Goal: Task Accomplishment & Management: Manage account settings

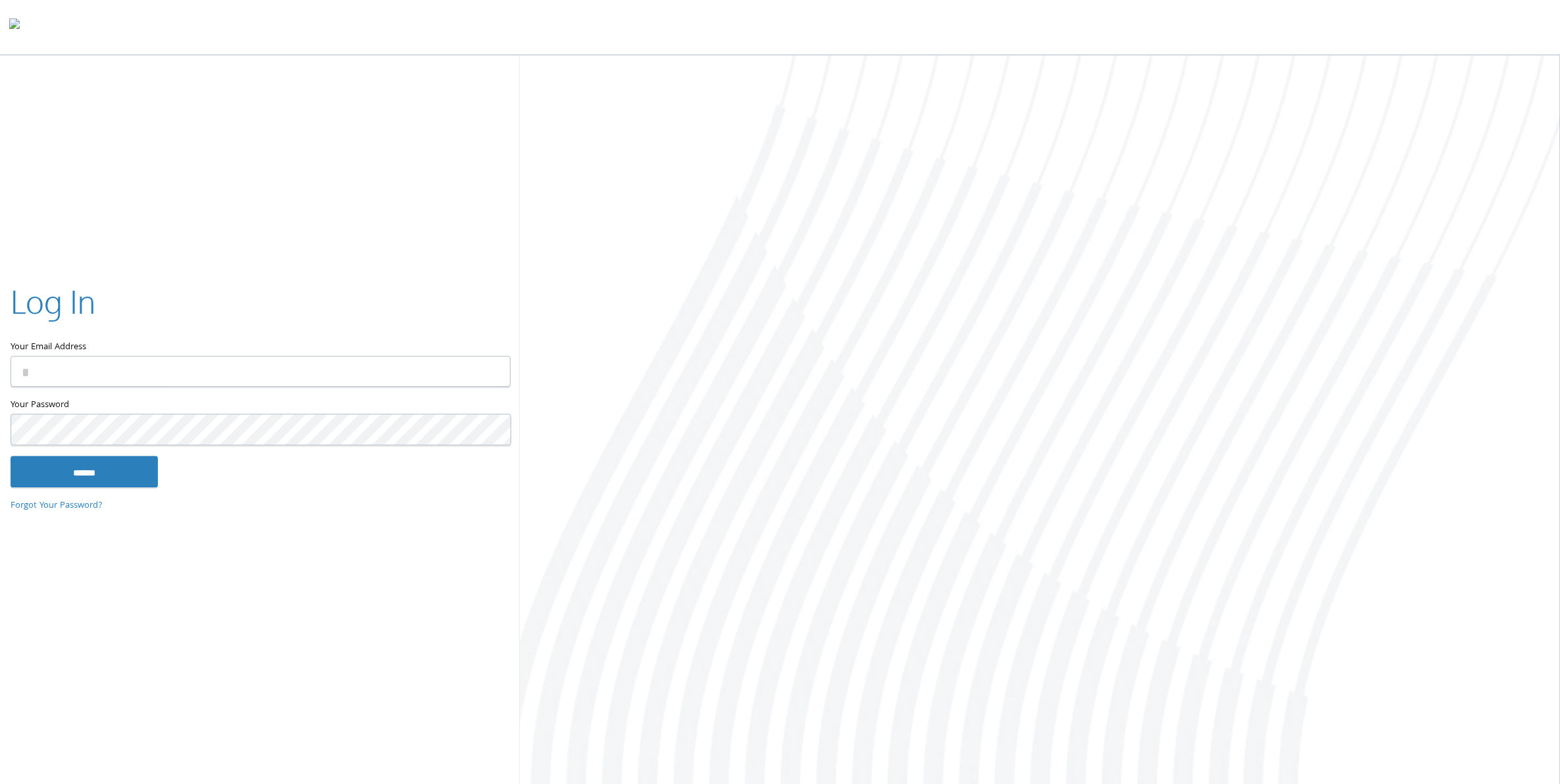
type input "**********"
click at [122, 489] on div "**********" at bounding box center [260, 392] width 520 height 267
click at [124, 481] on input "******" at bounding box center [84, 471] width 147 height 32
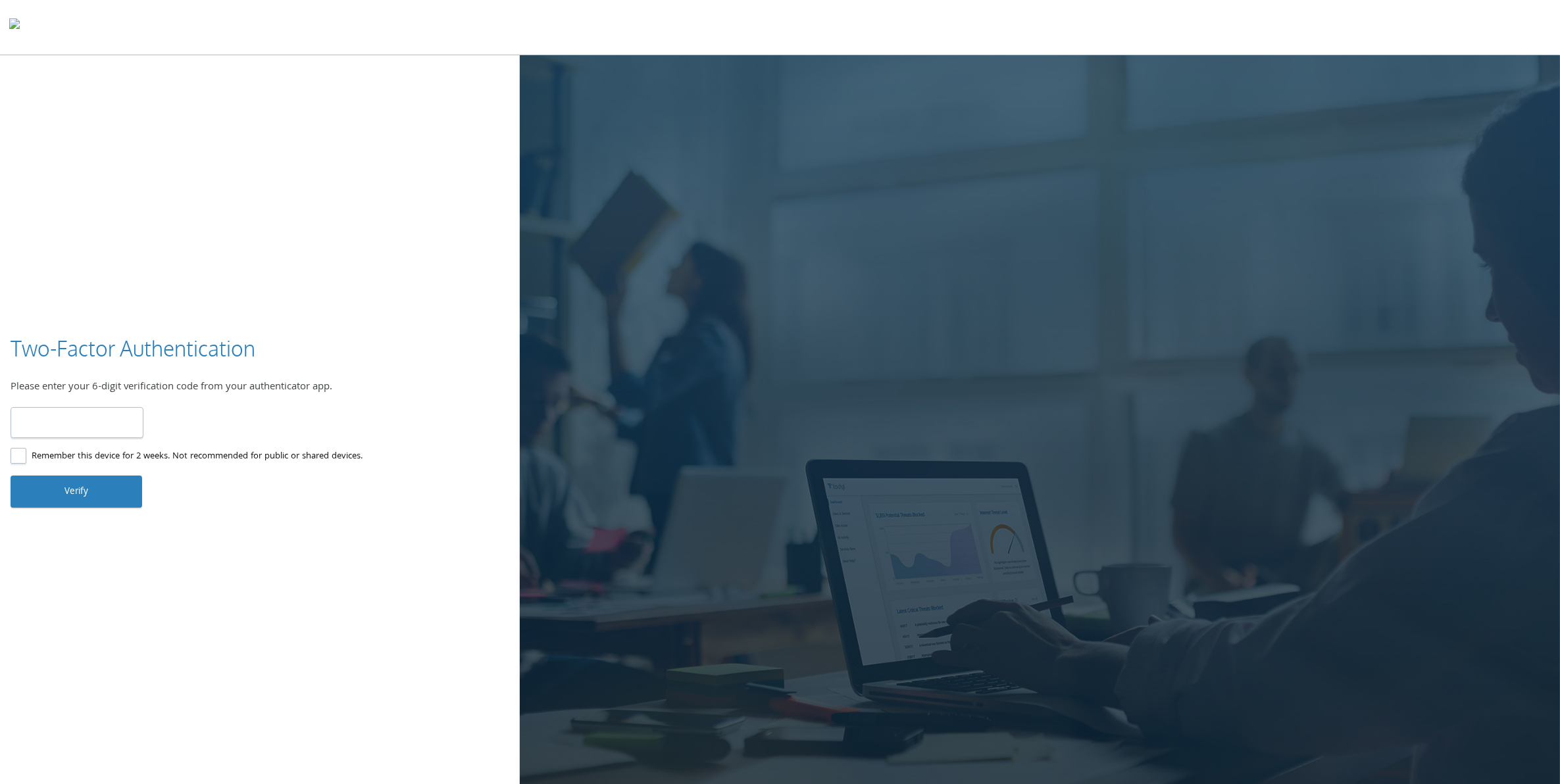
type input "******"
